Goal: Task Accomplishment & Management: Use online tool/utility

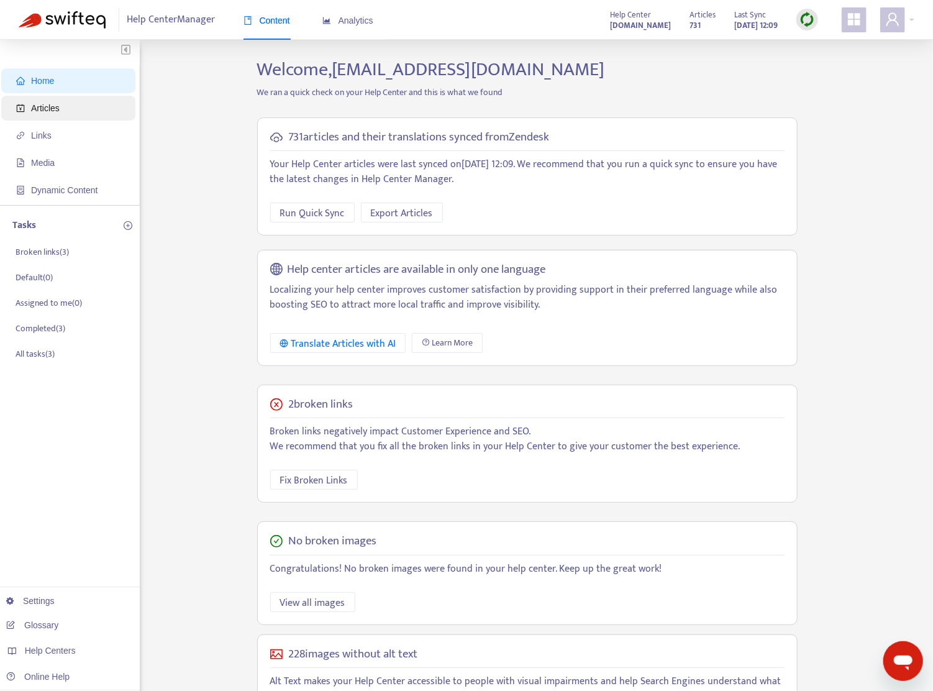
click at [42, 107] on span "Articles" at bounding box center [45, 108] width 29 height 10
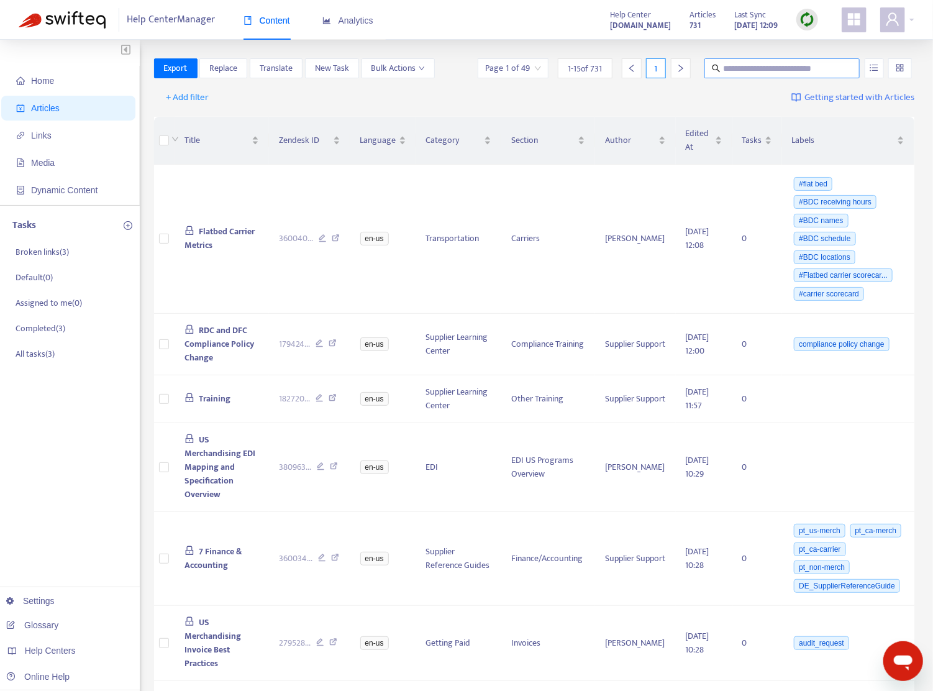
click at [726, 70] on input "text" at bounding box center [782, 68] width 119 height 14
paste input "**********"
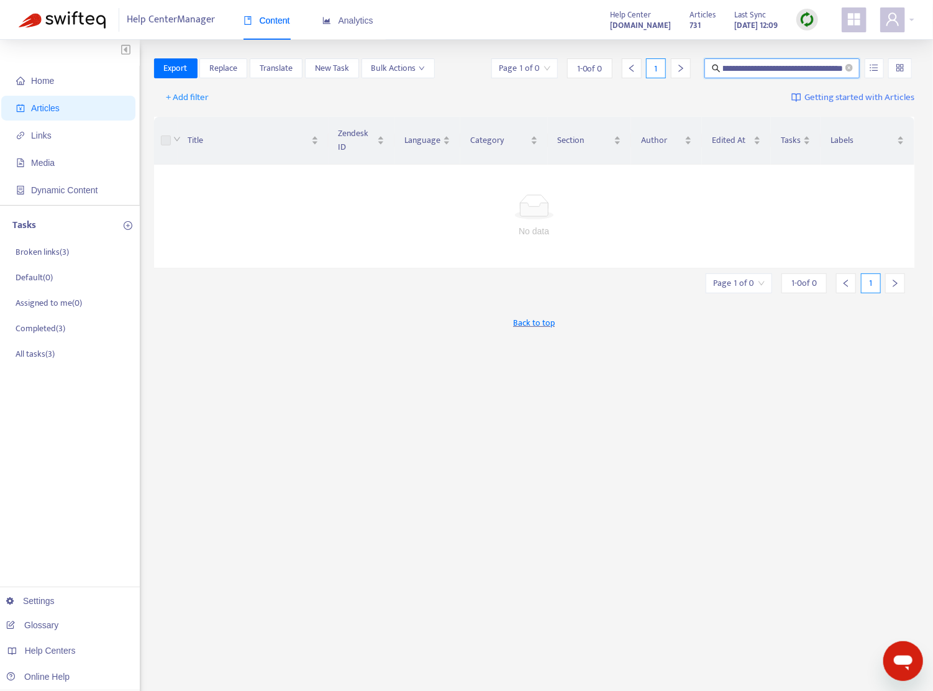
scroll to position [0, 196]
click at [777, 68] on input "**********" at bounding box center [783, 68] width 120 height 14
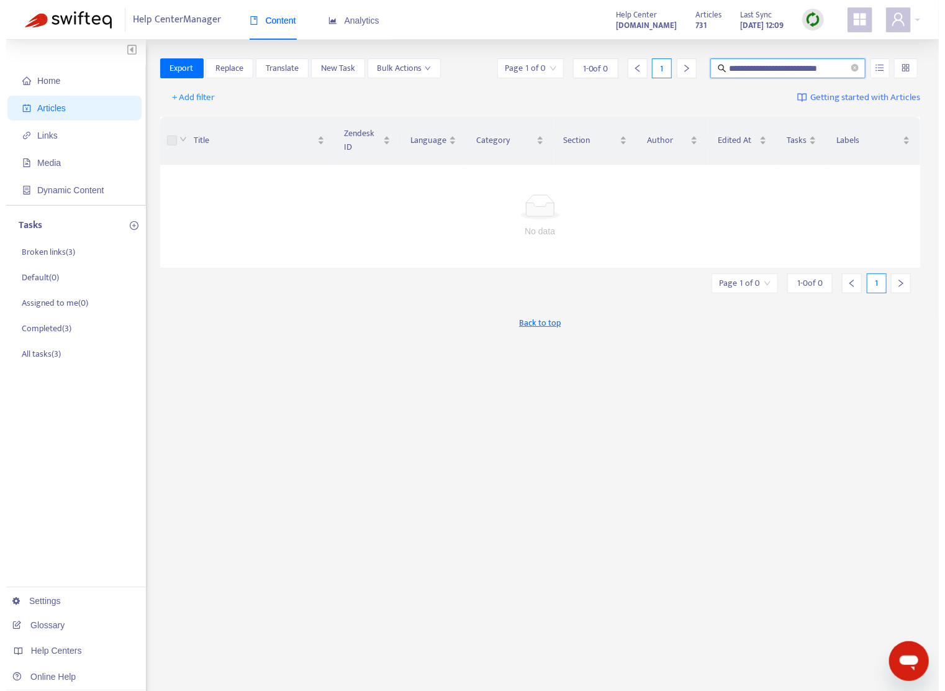
scroll to position [0, 0]
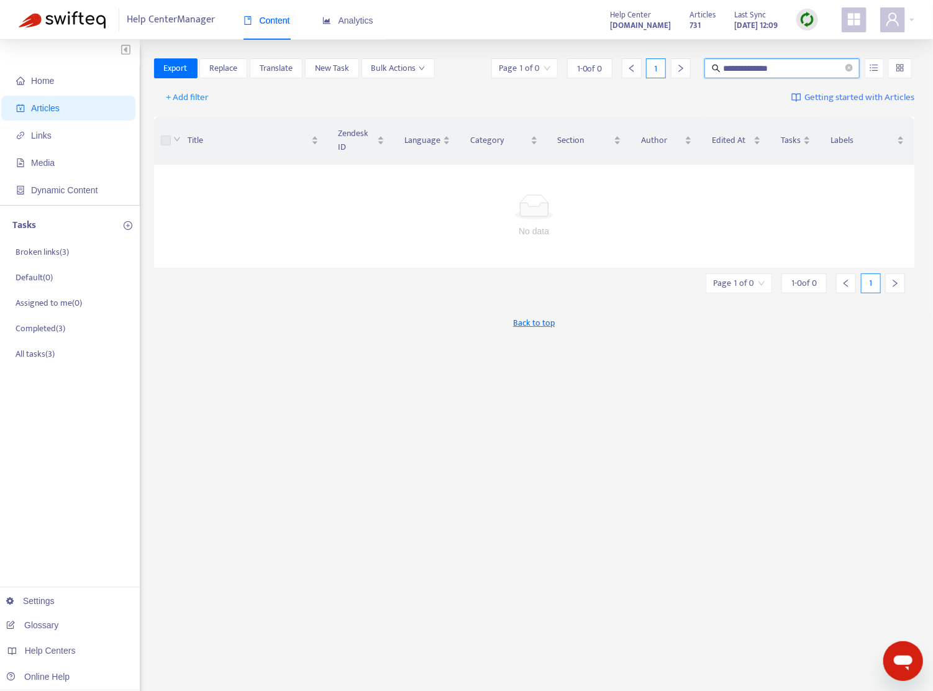
type input "**********"
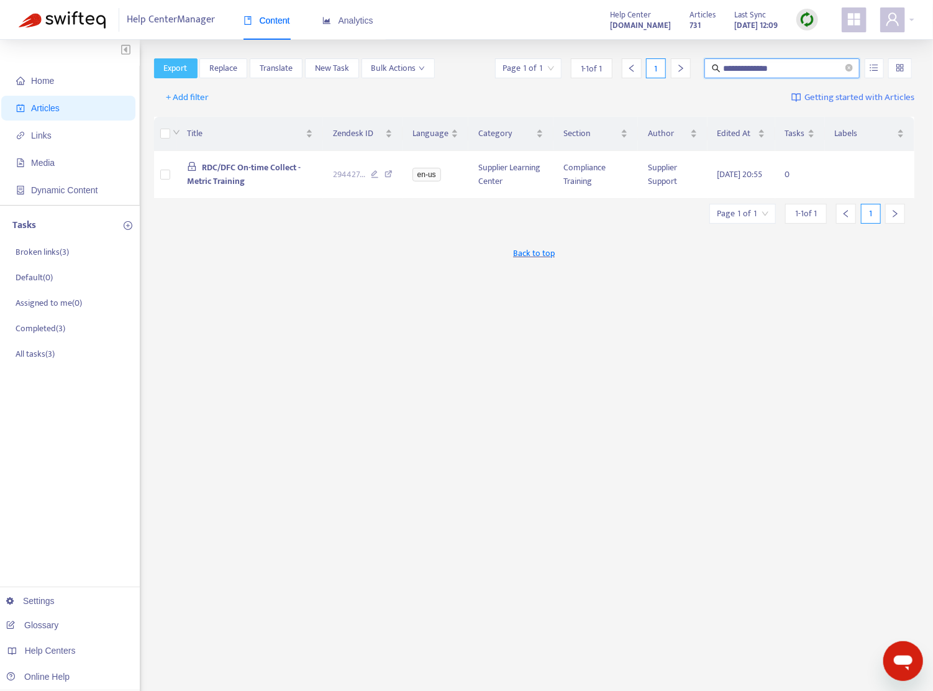
click at [168, 68] on span "Export" at bounding box center [176, 68] width 24 height 14
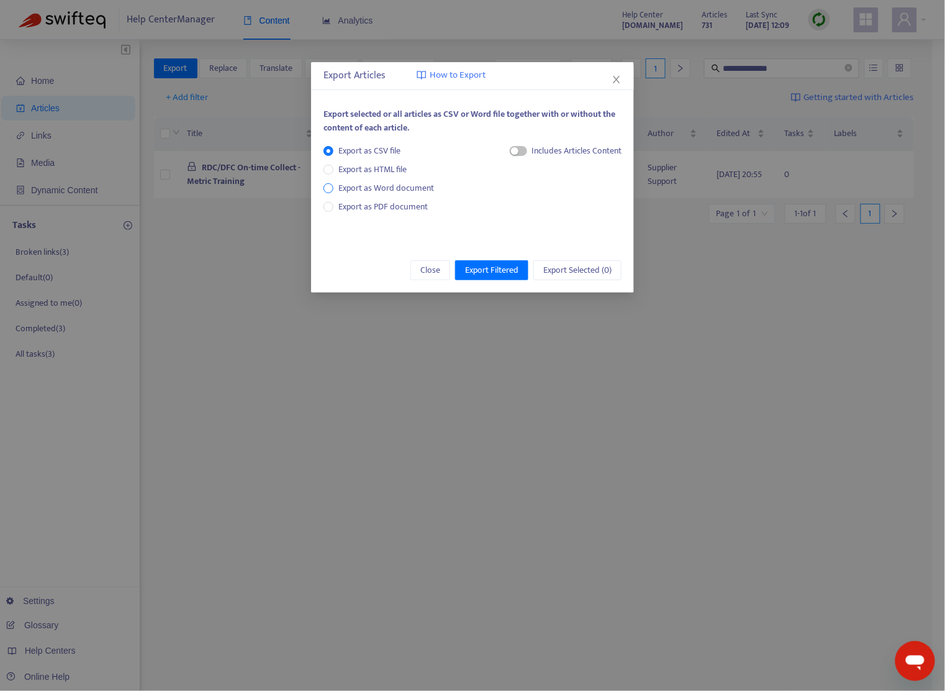
click at [341, 190] on span "Export as Word document" at bounding box center [386, 188] width 106 height 14
click at [495, 265] on span "Export Filtered" at bounding box center [491, 270] width 53 height 14
click at [494, 271] on span "Export Filtered" at bounding box center [491, 270] width 53 height 14
click at [478, 268] on span "Export Filtered" at bounding box center [491, 270] width 53 height 14
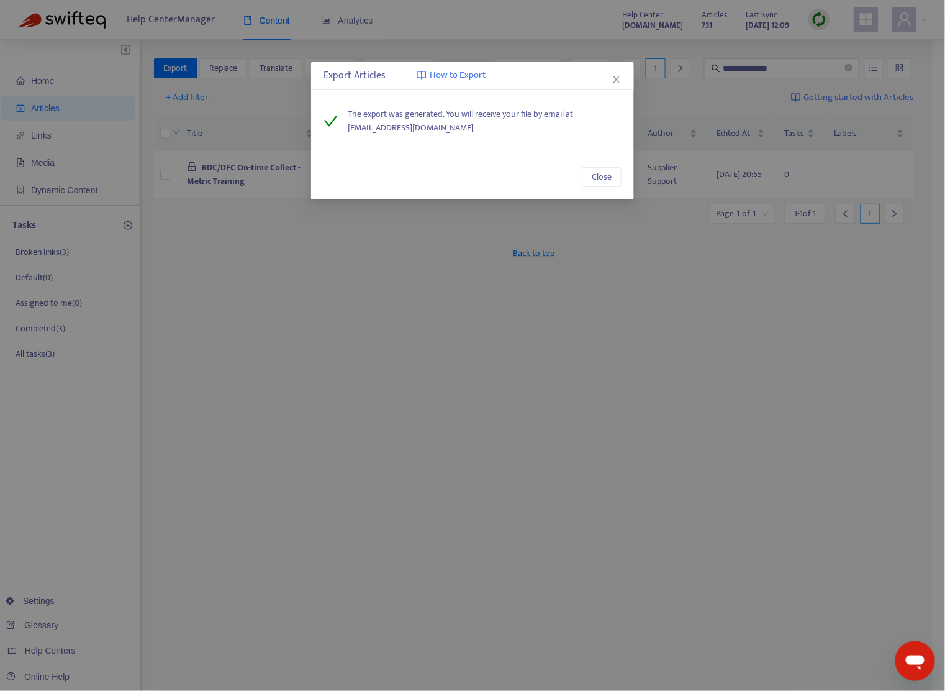
drag, startPoint x: 619, startPoint y: 83, endPoint x: 609, endPoint y: 91, distance: 12.4
click at [619, 83] on icon "close" at bounding box center [617, 80] width 10 height 10
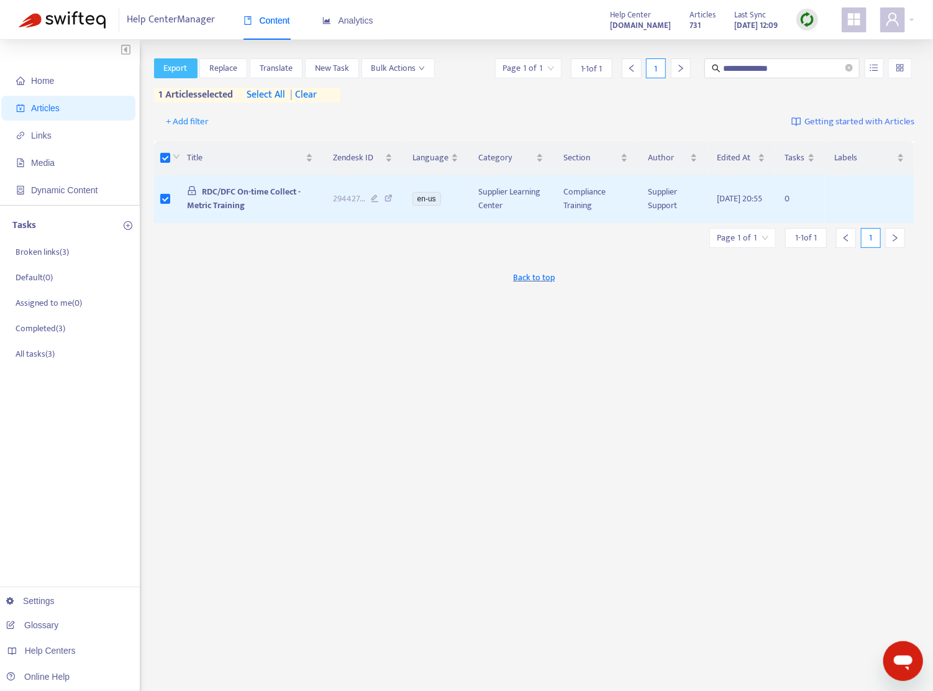
click at [186, 72] on span "Export" at bounding box center [176, 68] width 24 height 14
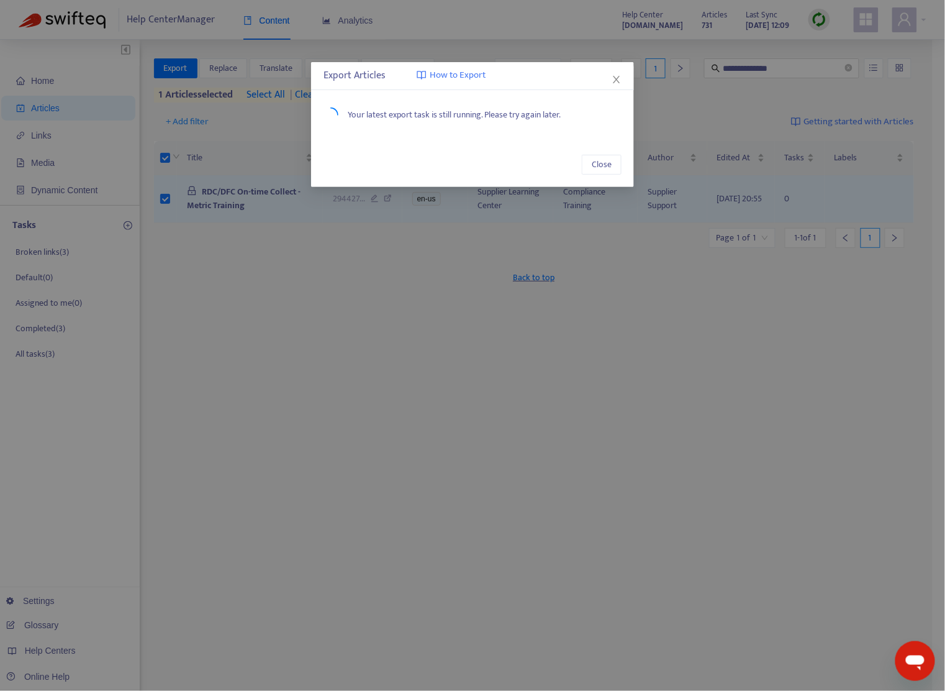
click at [469, 455] on div "Export Articles How to Export Your latest export task is still running. Please …" at bounding box center [472, 345] width 945 height 691
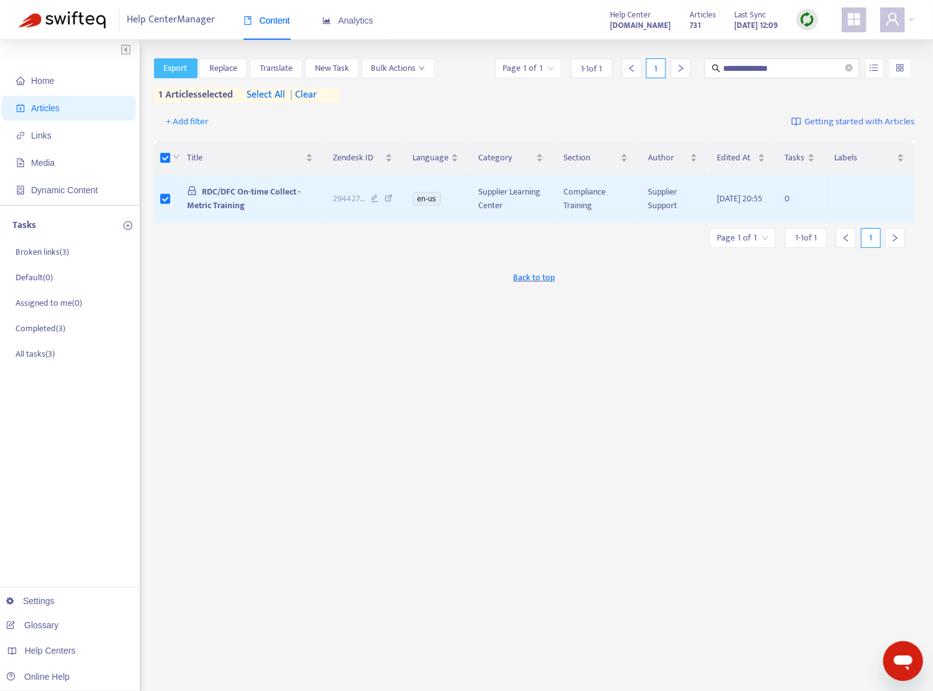
click at [187, 70] on span "Export" at bounding box center [176, 68] width 24 height 14
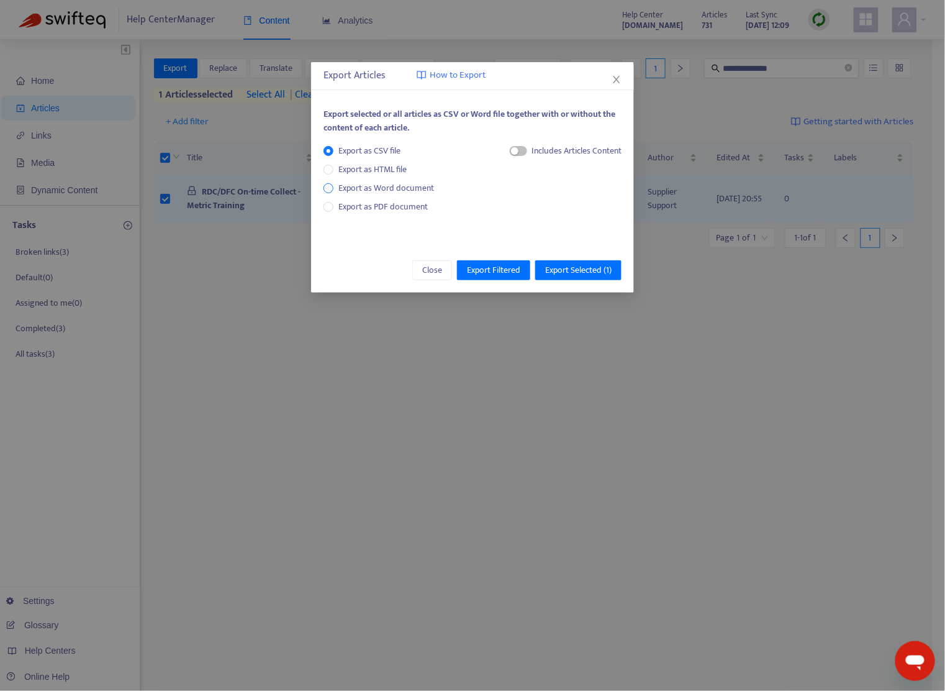
click at [337, 189] on span "Export as Word document" at bounding box center [386, 188] width 106 height 14
click at [497, 271] on span "Export Filtered" at bounding box center [493, 270] width 53 height 14
